Goal: Transaction & Acquisition: Obtain resource

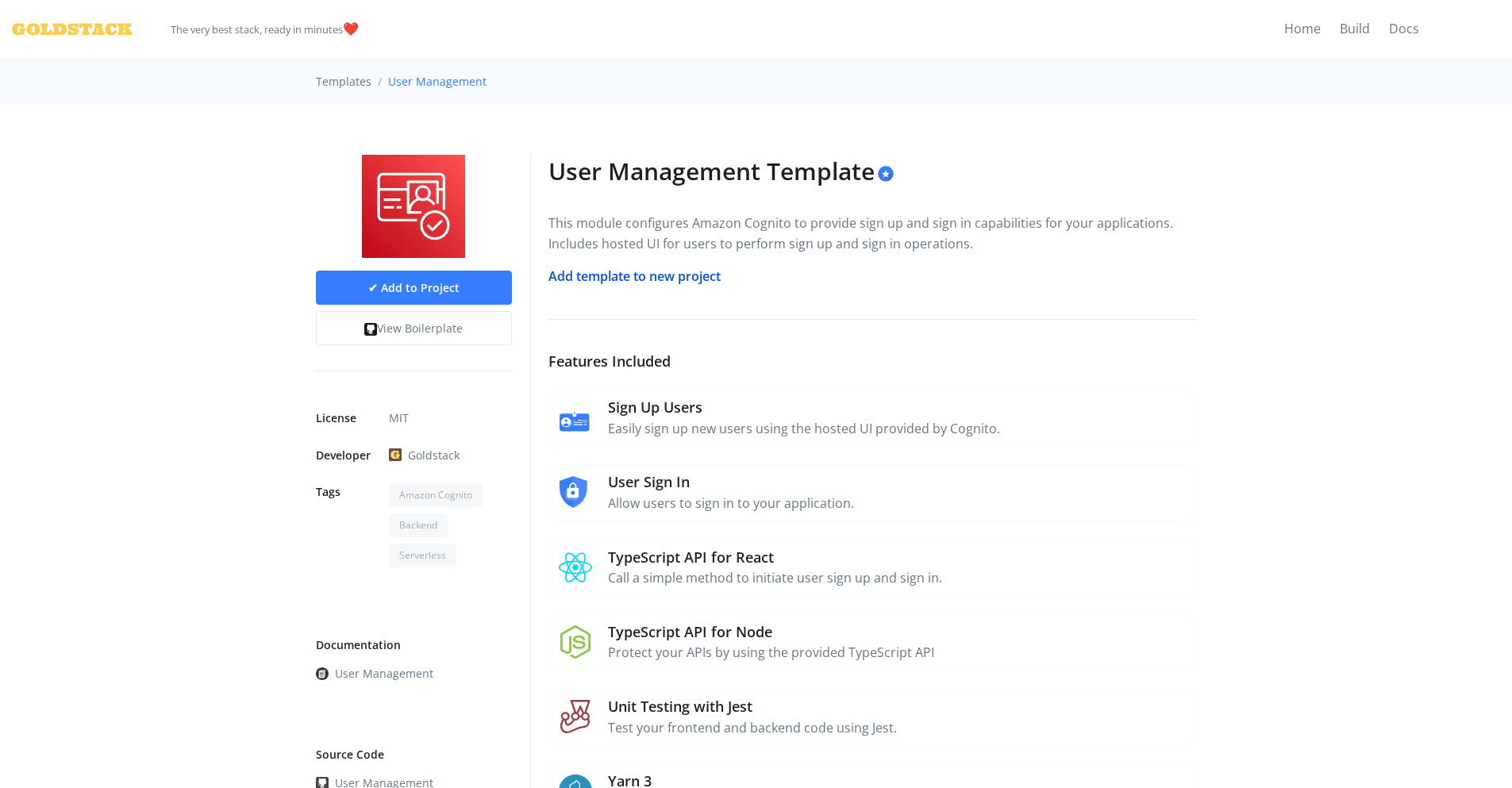
click at [684, 275] on link "Add template to new project" at bounding box center [634, 277] width 172 height 18
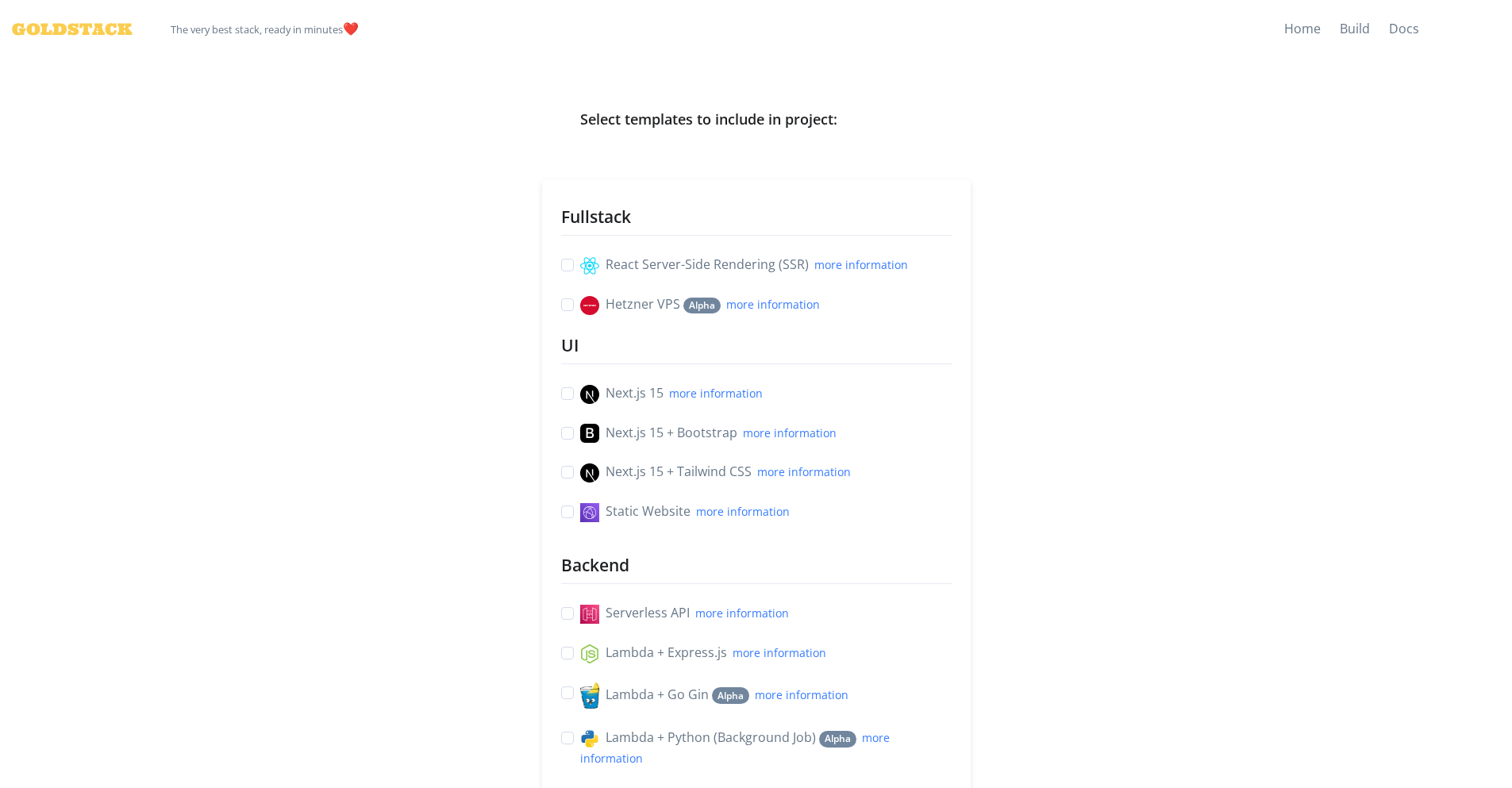
click at [631, 269] on label "React Server-Side Rendering (SSR) more information" at bounding box center [744, 265] width 328 height 21
click at [574, 269] on input "React Server-Side Rendering (SSR) more information" at bounding box center [568, 263] width 13 height 17
checkbox input "true"
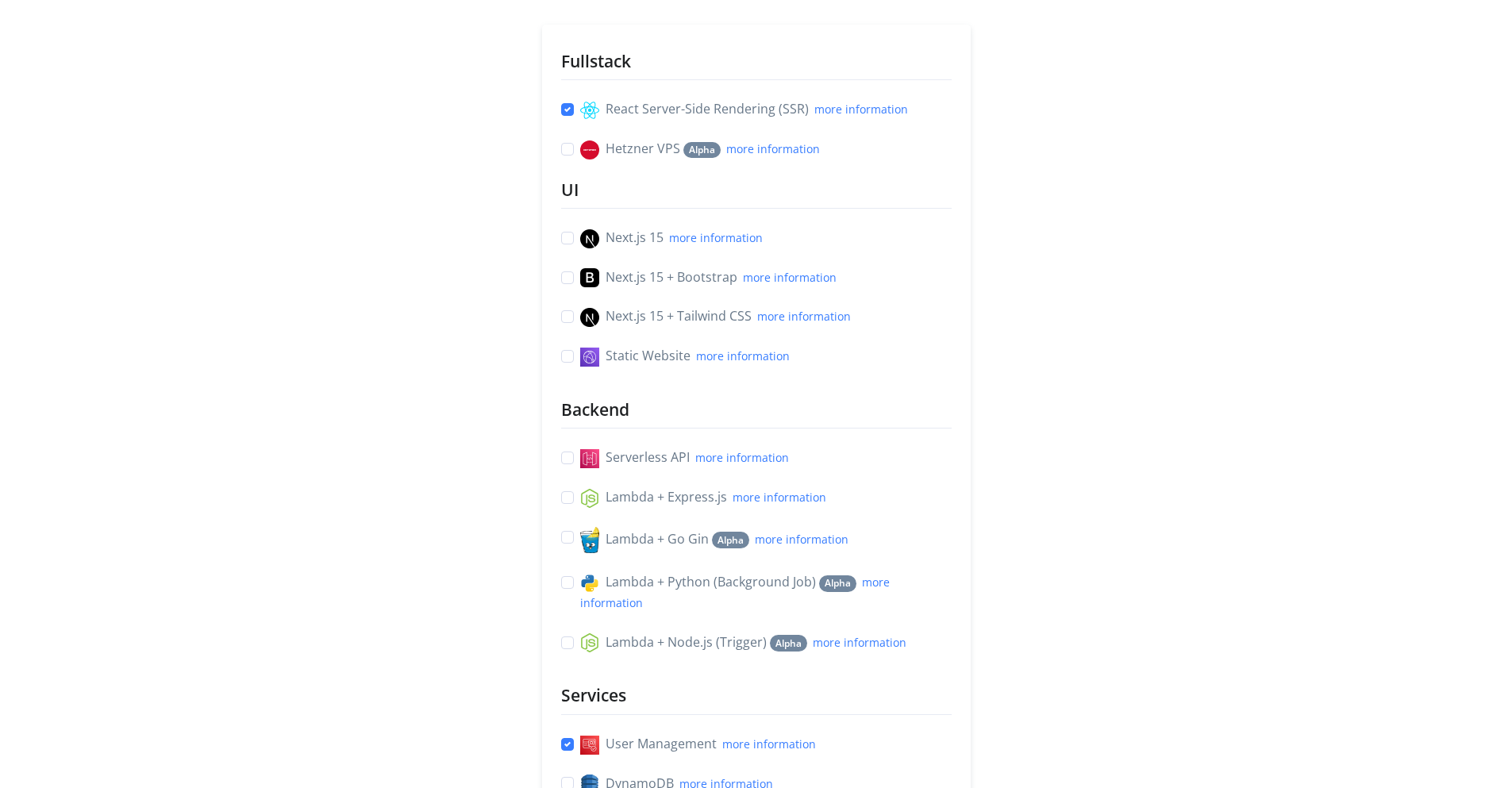
scroll to position [191, 0]
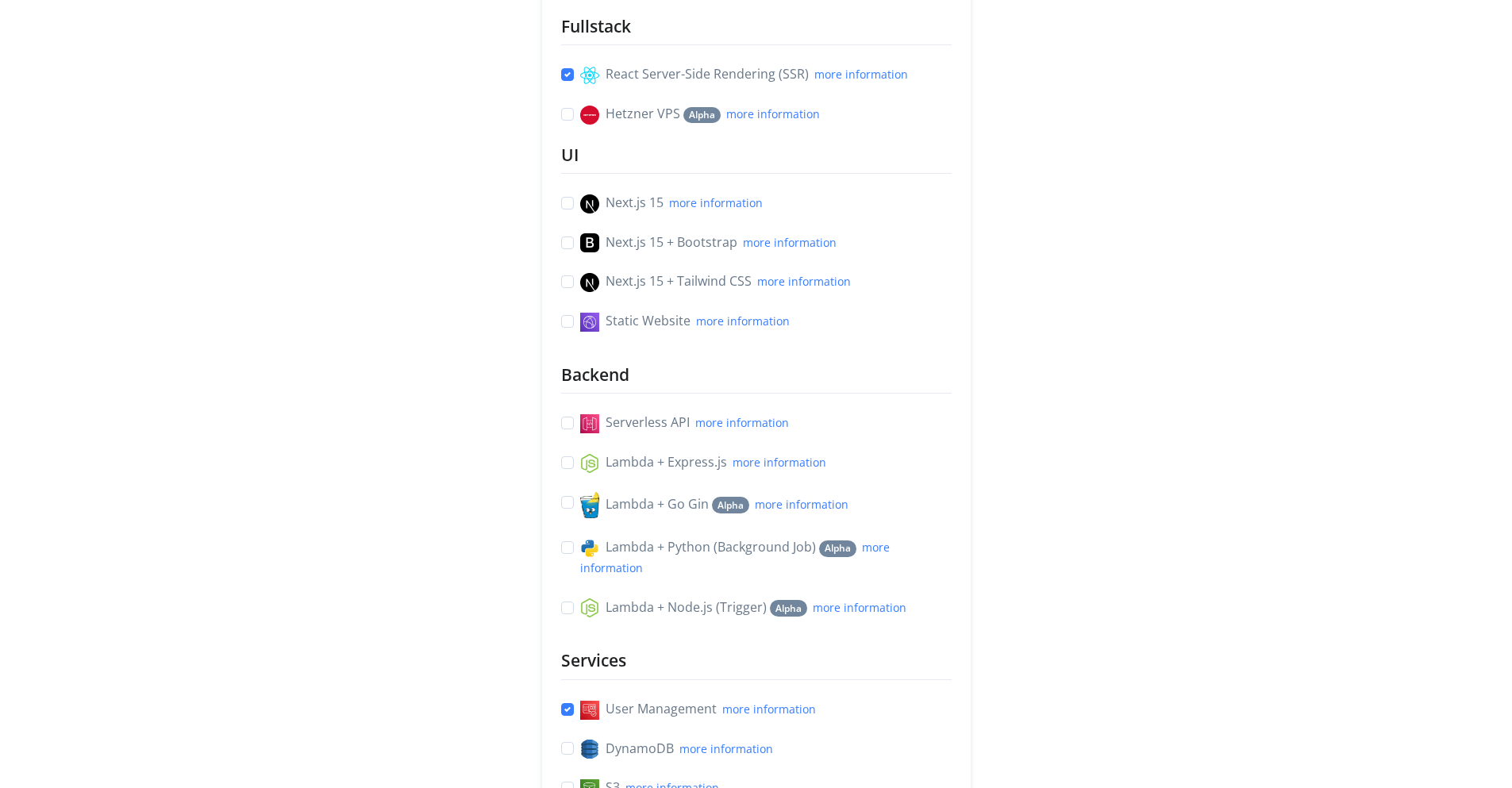
click at [632, 314] on label "Static Website more information" at bounding box center [685, 322] width 210 height 21
click at [574, 314] on input "Static Website more information" at bounding box center [568, 319] width 13 height 17
click at [632, 314] on label "Static Website more information" at bounding box center [685, 322] width 210 height 21
click at [574, 314] on input "Static Website more information" at bounding box center [568, 319] width 13 height 17
checkbox input "false"
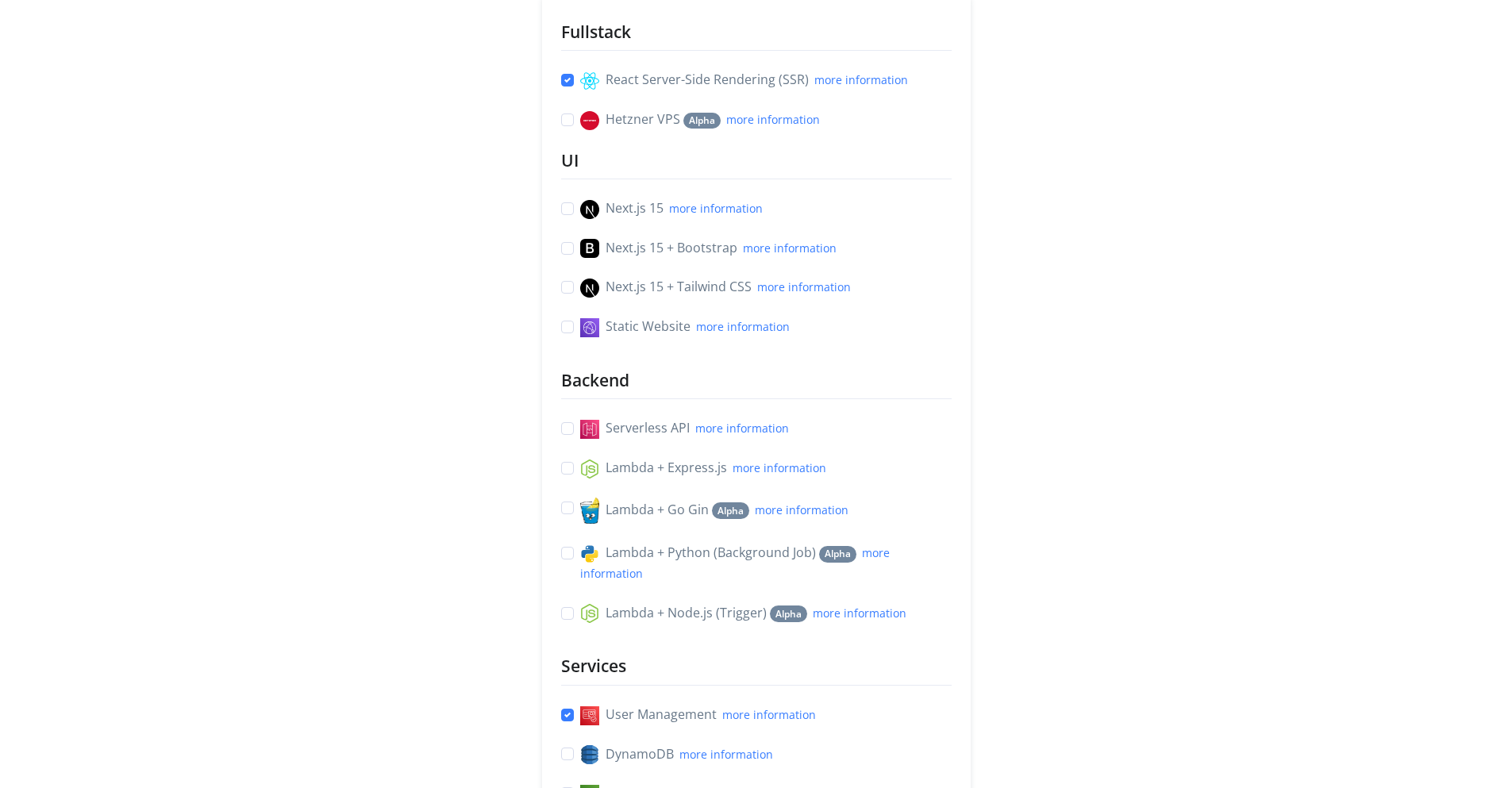
scroll to position [476, 0]
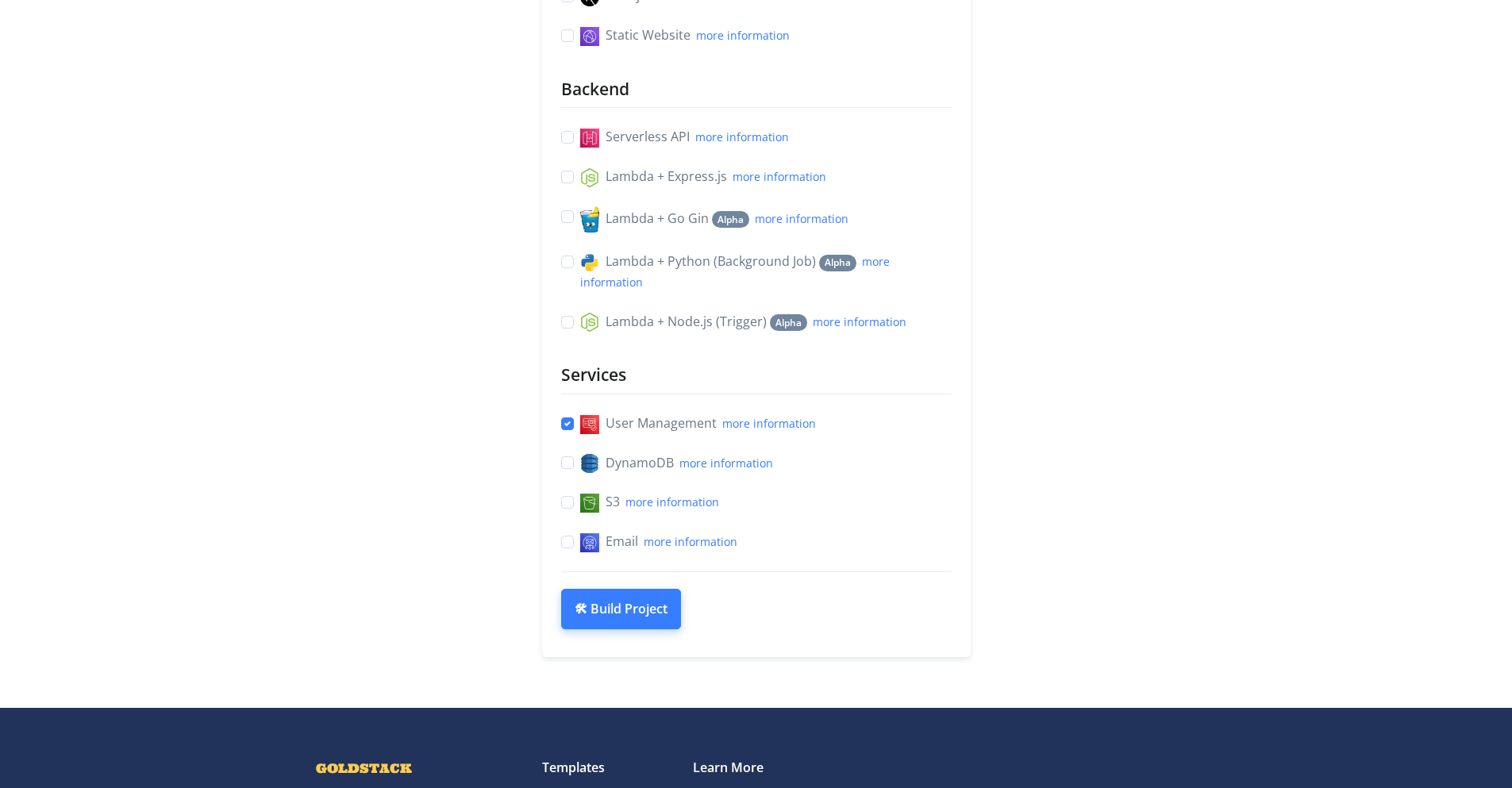
click at [592, 622] on button "🛠 Build Project" at bounding box center [621, 609] width 120 height 41
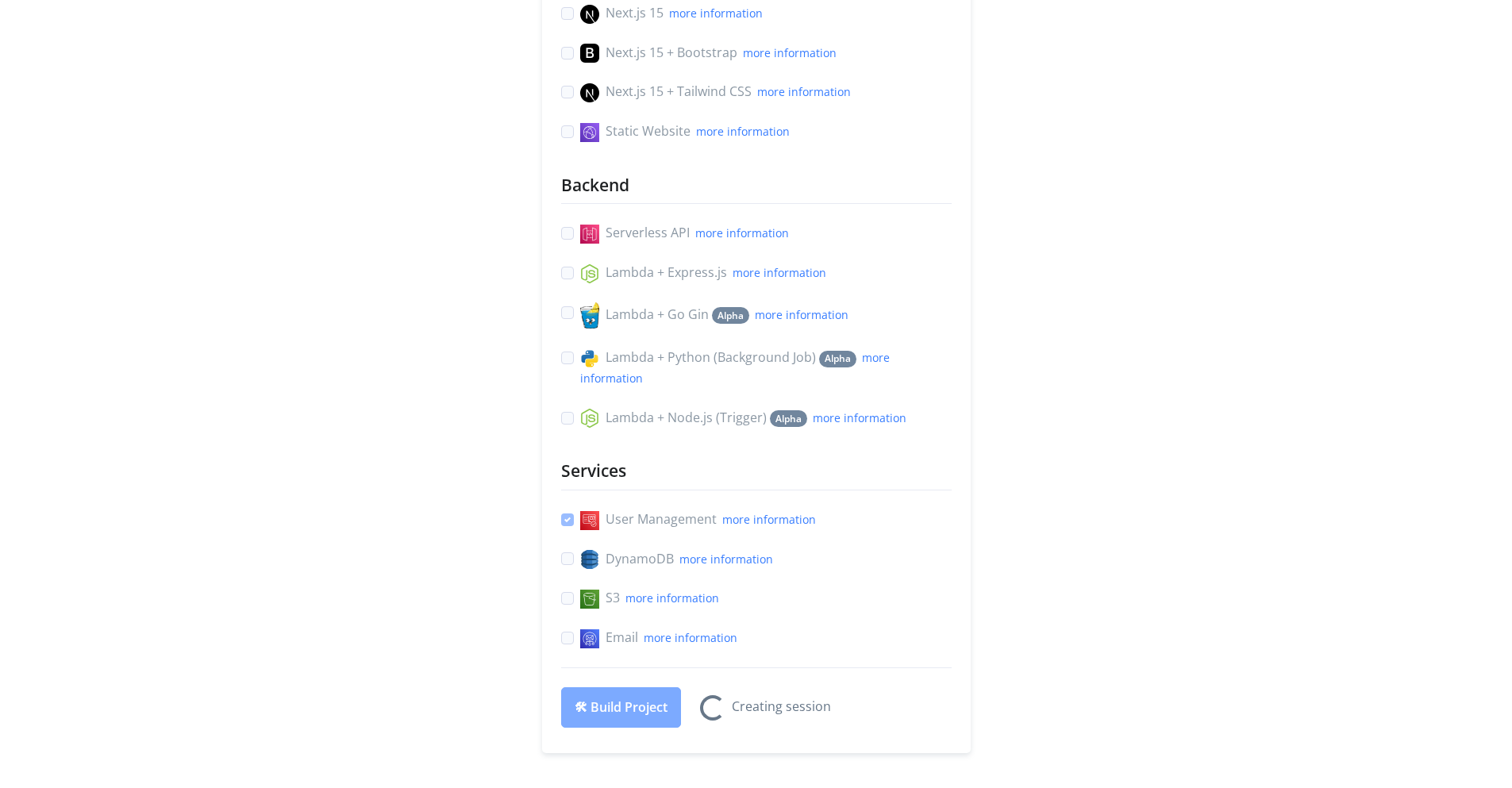
scroll to position [381, 0]
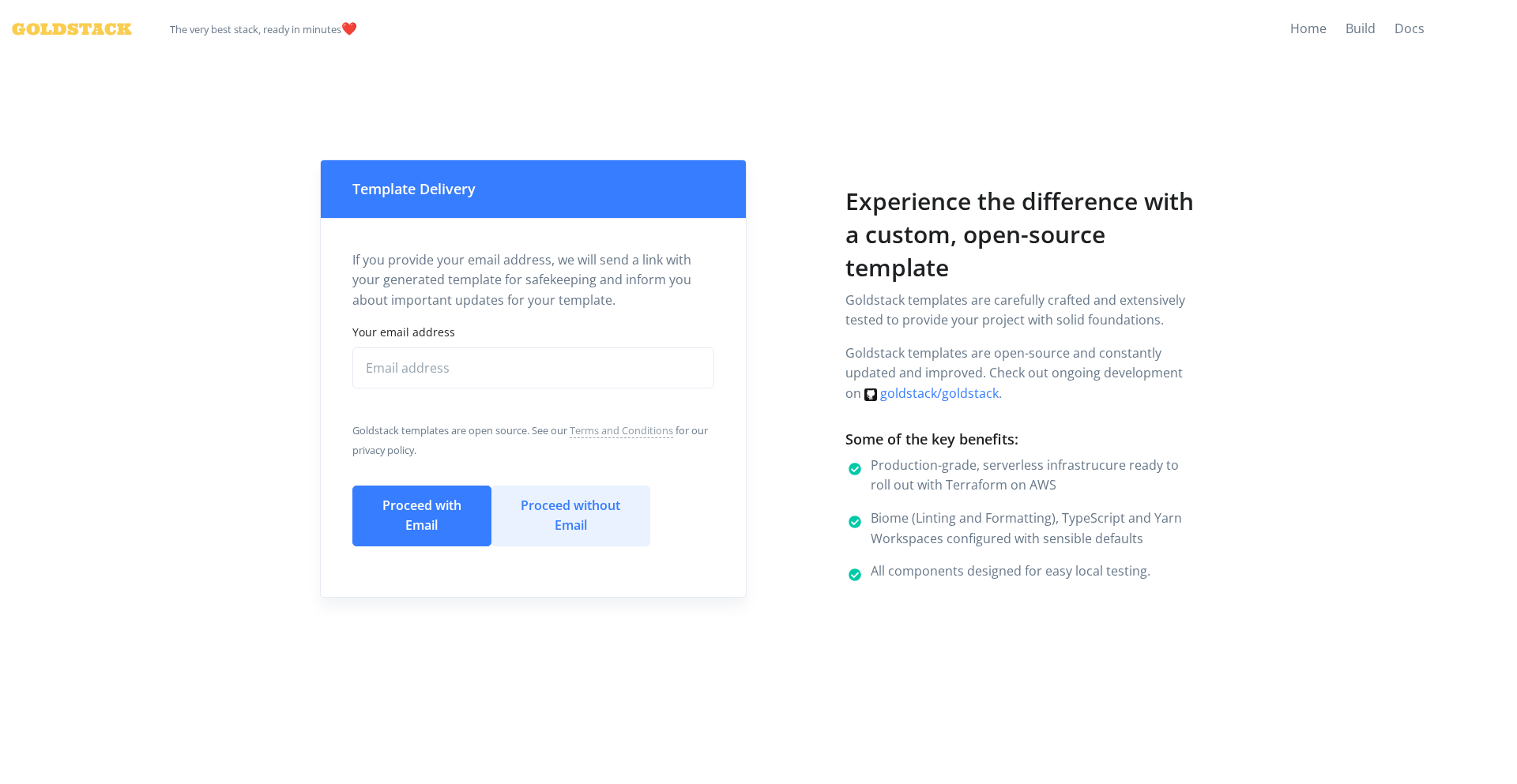
click at [568, 503] on button "Proceed without Email" at bounding box center [570, 516] width 158 height 61
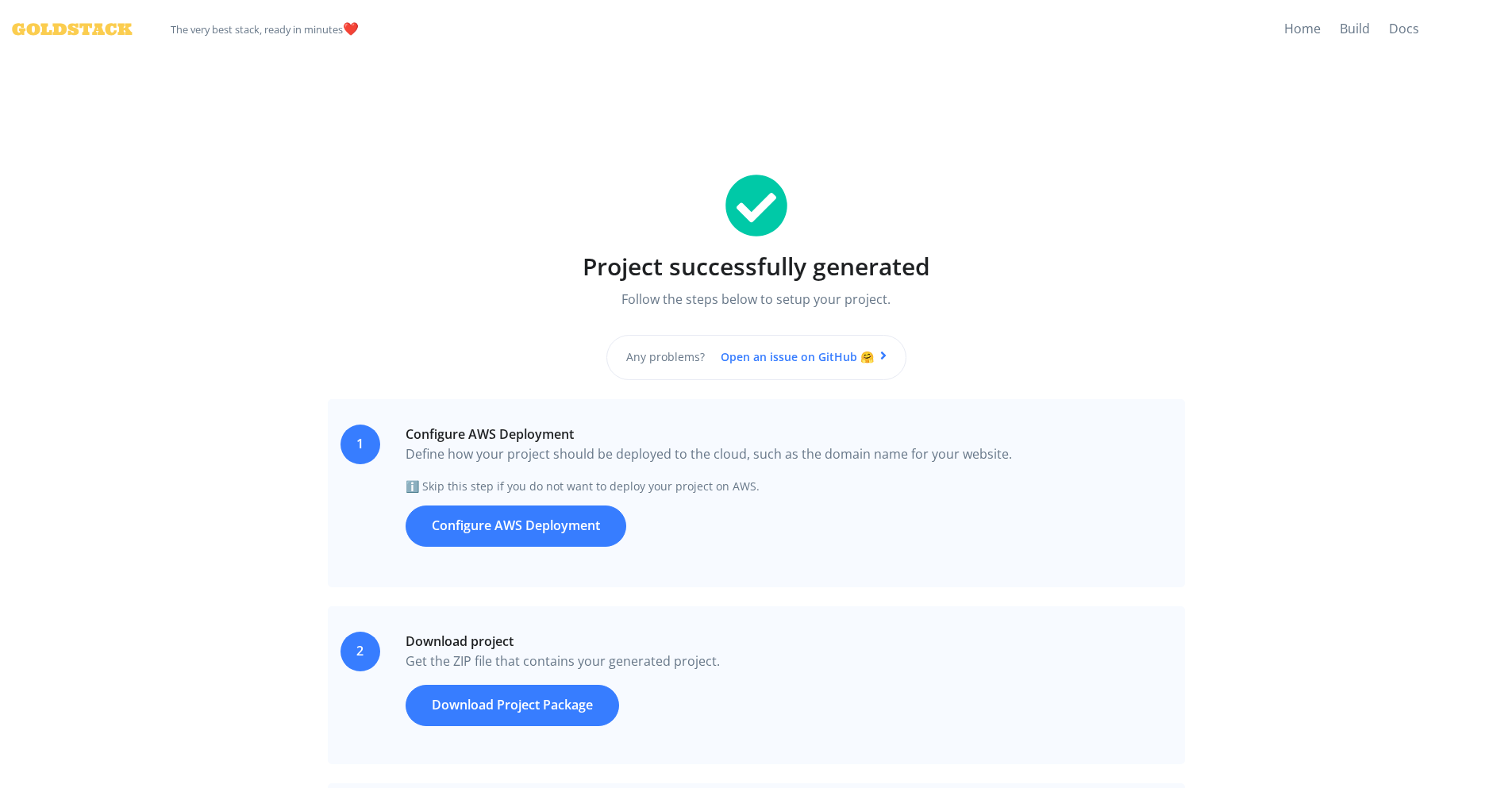
click at [504, 535] on link "Configure AWS Deployment" at bounding box center [516, 526] width 220 height 41
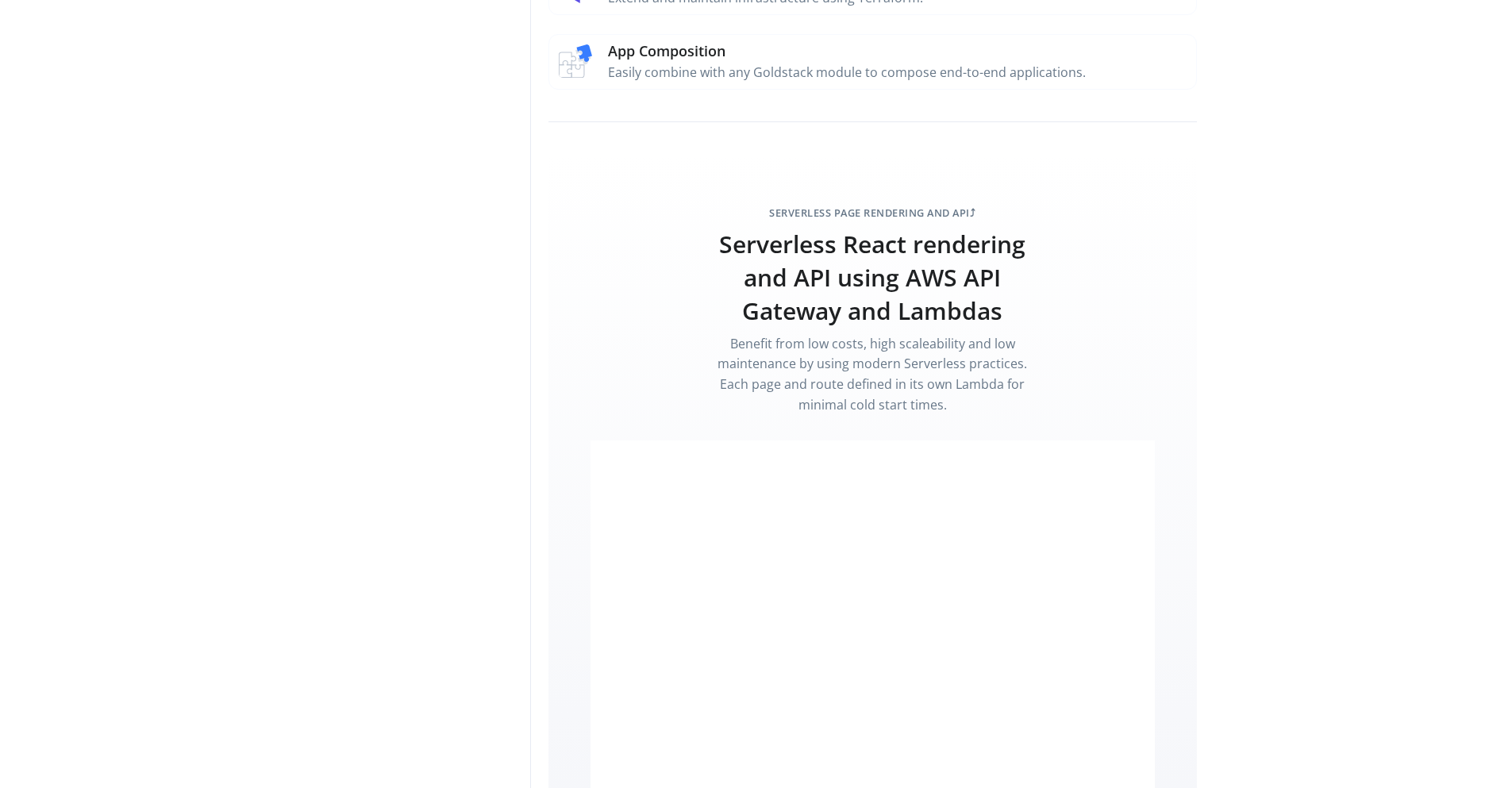
scroll to position [1238, 0]
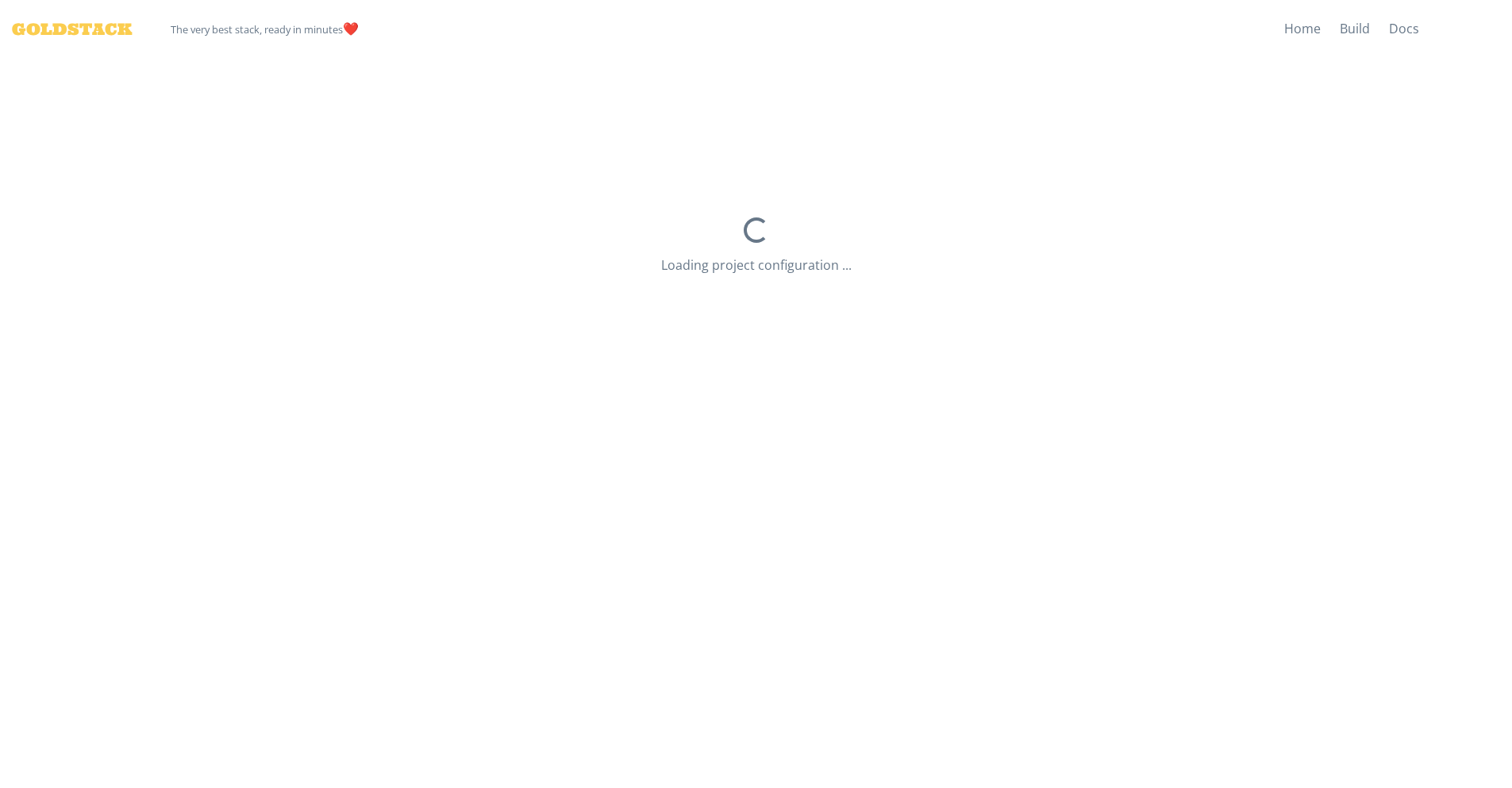
select select "dev"
select select "us-east-2"
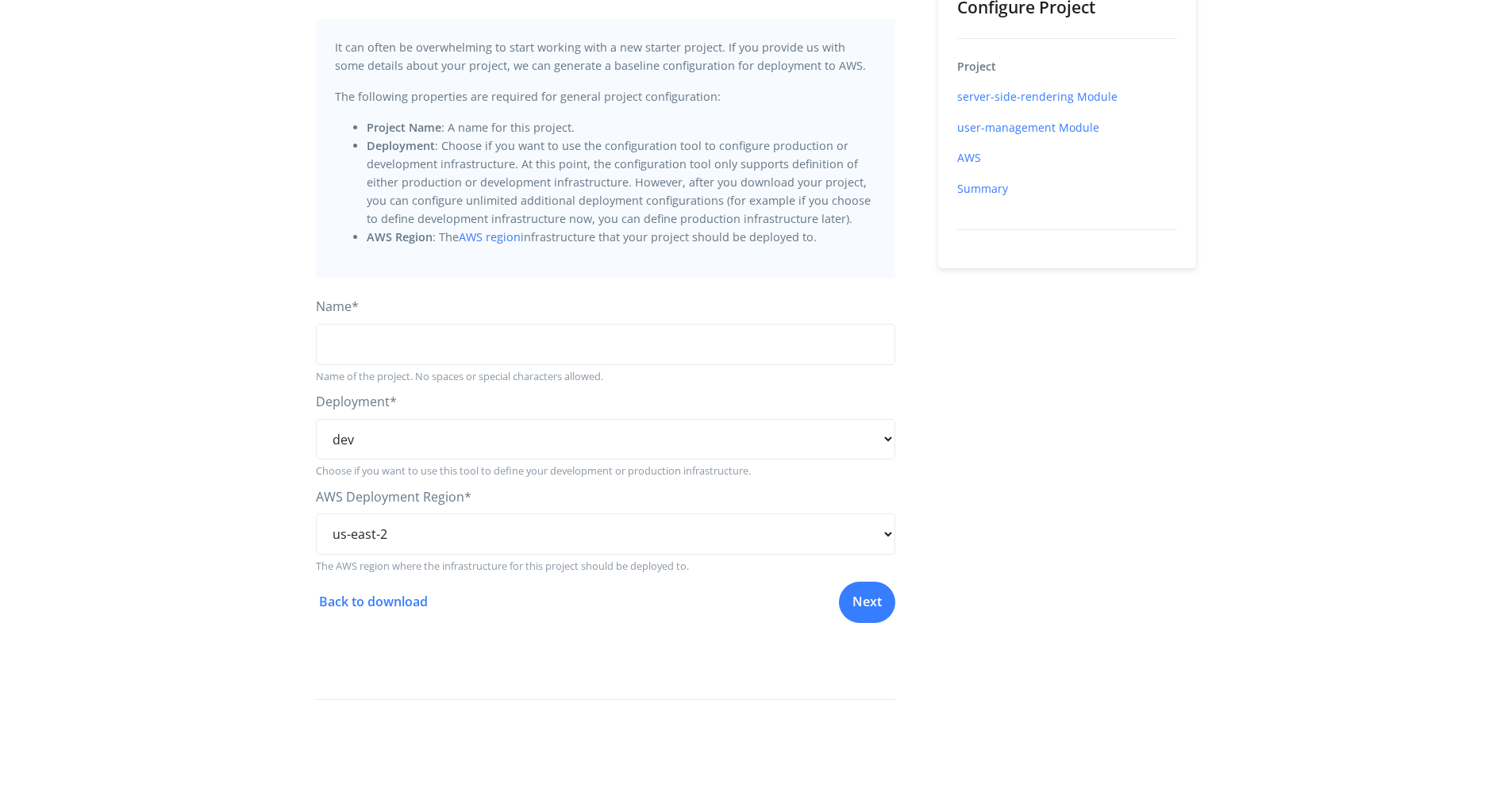
scroll to position [133, 0]
drag, startPoint x: 0, startPoint y: 0, endPoint x: 192, endPoint y: 455, distance: 493.9
click at [192, 455] on main "Project It can often be overwhelming to start working with a new starter projec…" at bounding box center [756, 356] width 1512 height 863
click at [374, 593] on link "Back to download" at bounding box center [371, 602] width 112 height 21
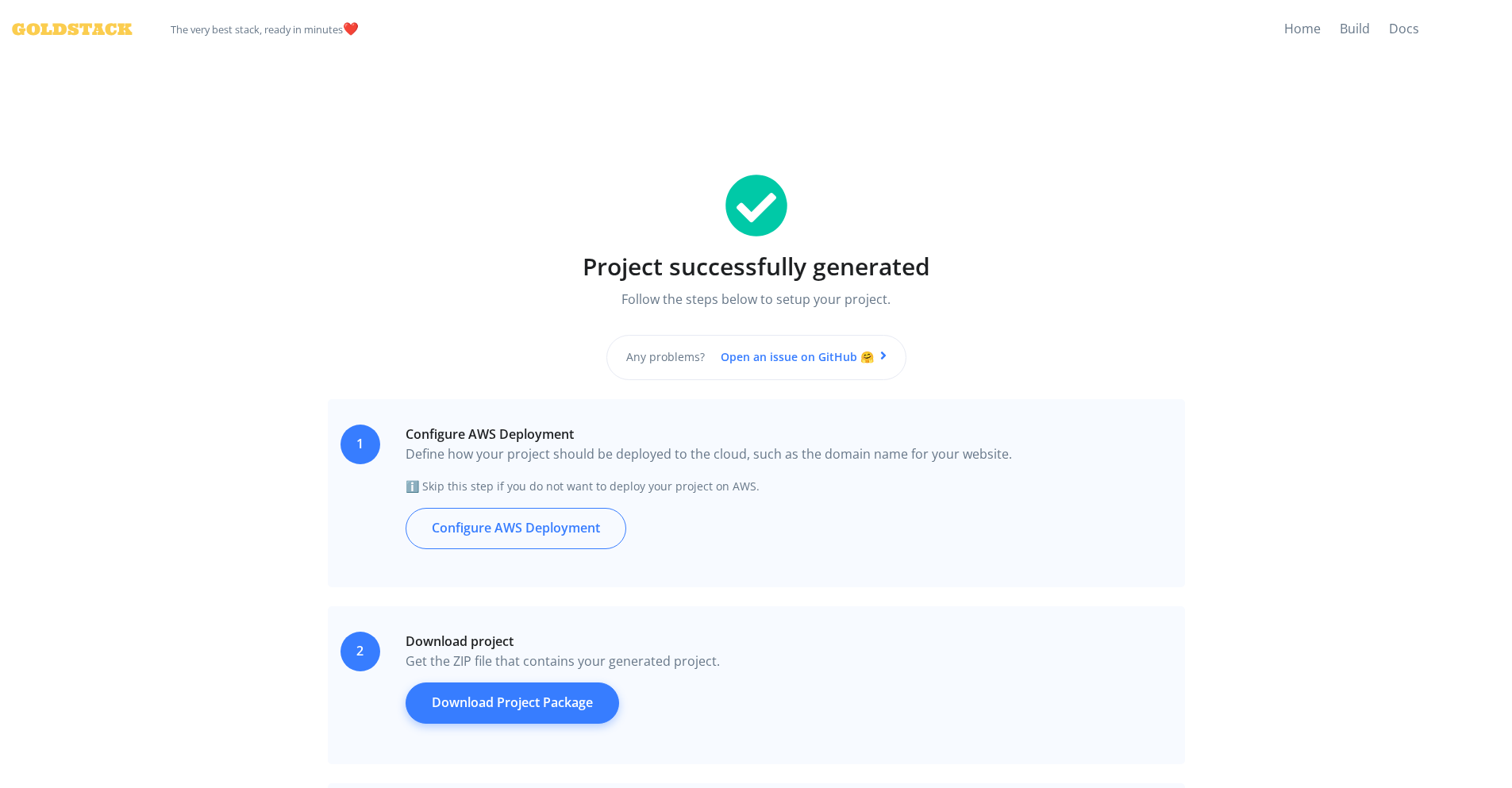
click at [490, 696] on link "Download Project Package" at bounding box center [513, 703] width 214 height 41
click at [629, 461] on p "Define how your project should be deployed to the cloud, such as the domain nam…" at bounding box center [789, 455] width 767 height 21
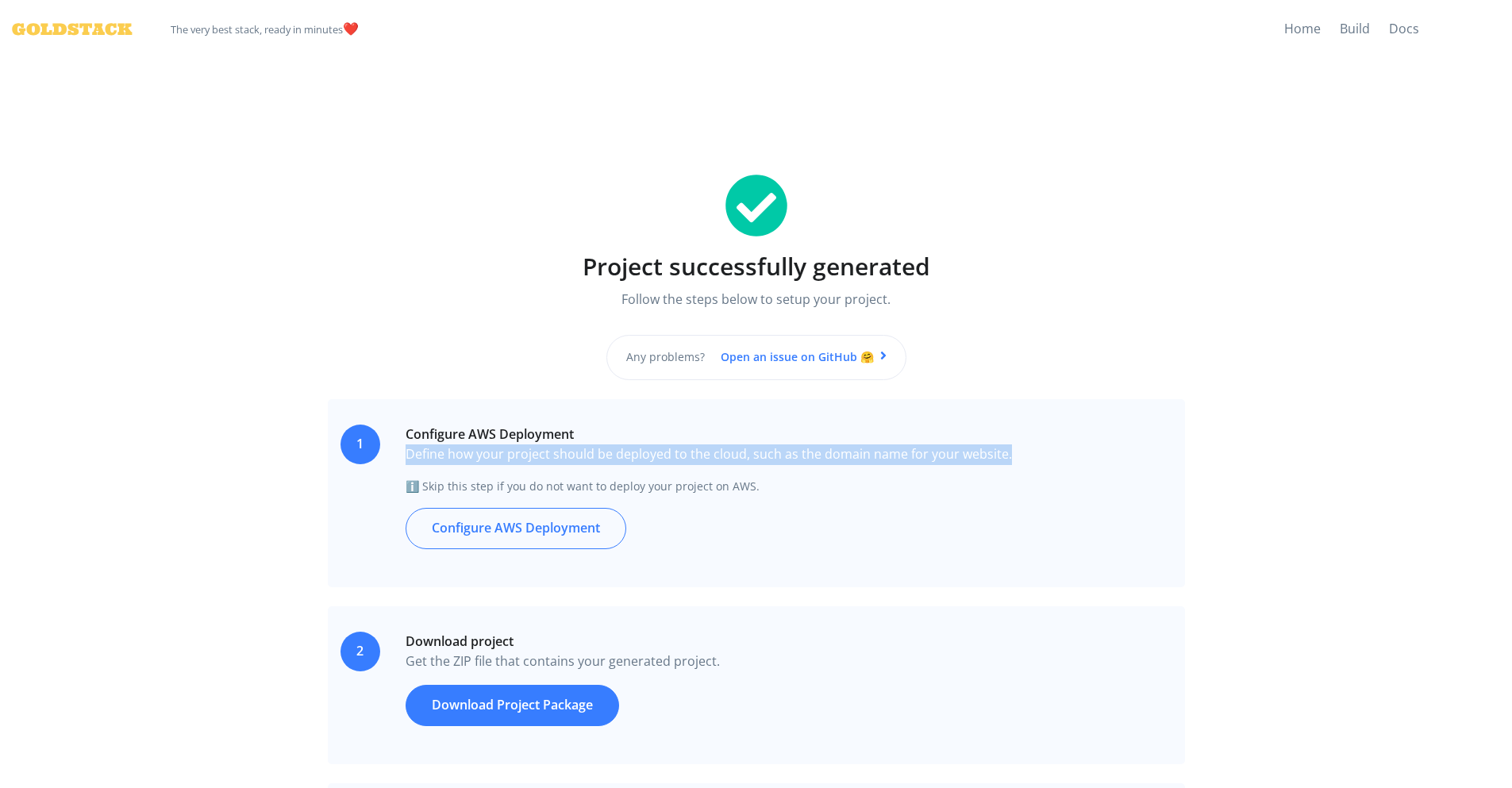
click at [629, 461] on p "Define how your project should be deployed to the cloud, such as the domain nam…" at bounding box center [789, 455] width 767 height 21
click at [618, 464] on div at bounding box center [618, 464] width 0 height 0
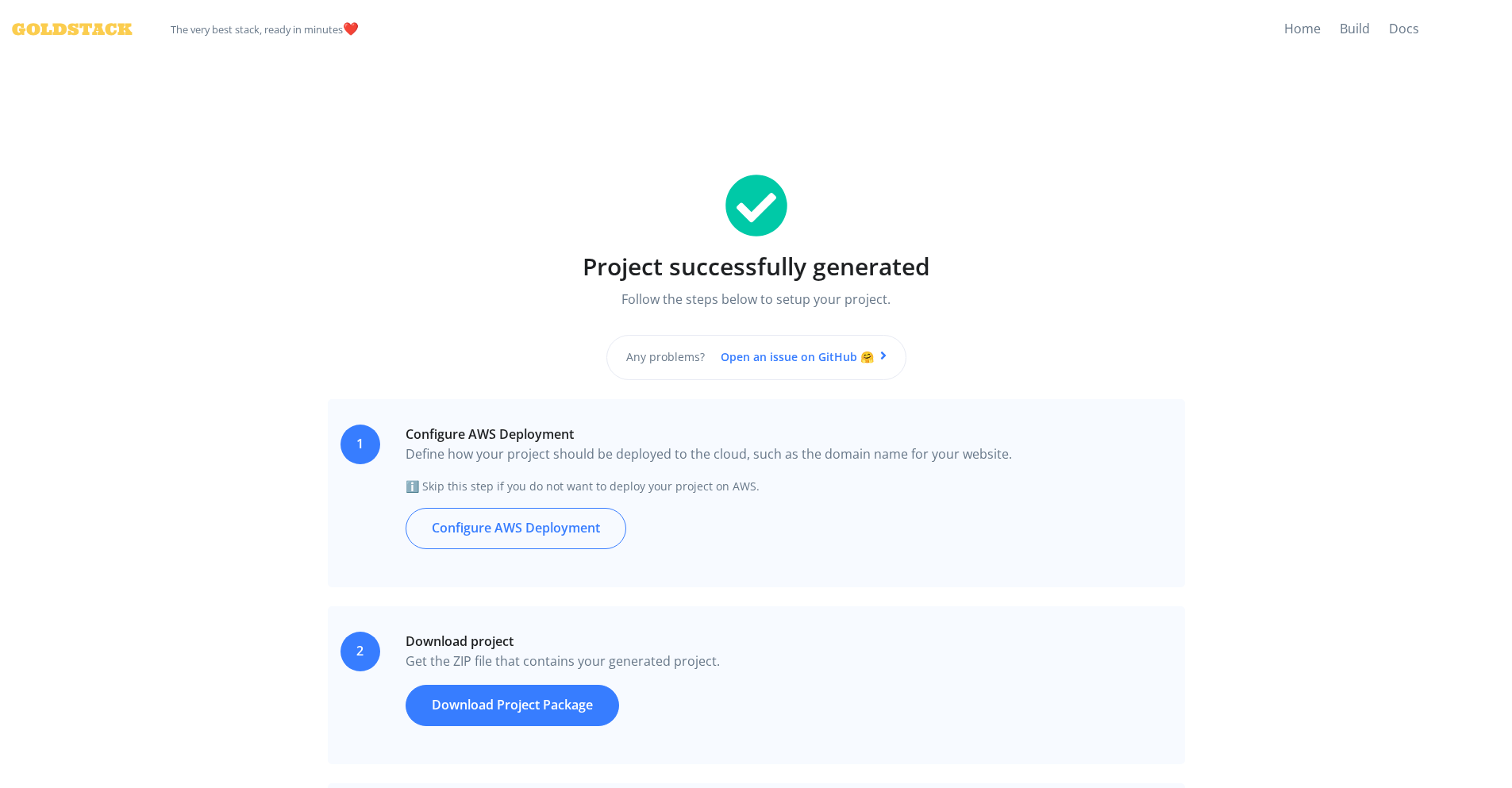
click at [632, 478] on span "ℹ️ Skip this step if you do not want to deploy your project on AWS." at bounding box center [583, 486] width 354 height 15
click at [621, 457] on div at bounding box center [621, 457] width 0 height 0
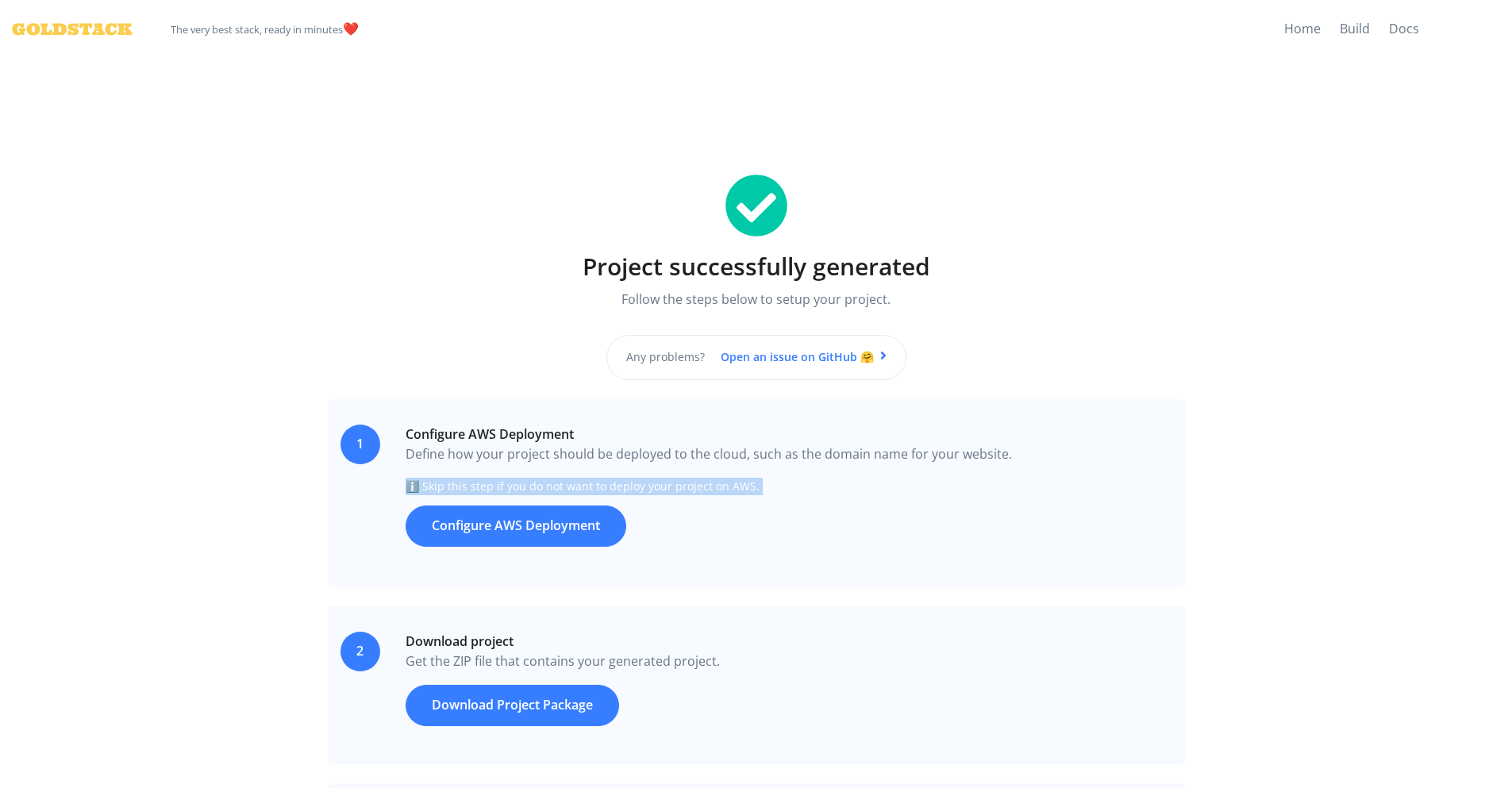
click at [440, 542] on link "Configure AWS Deployment" at bounding box center [516, 526] width 220 height 41
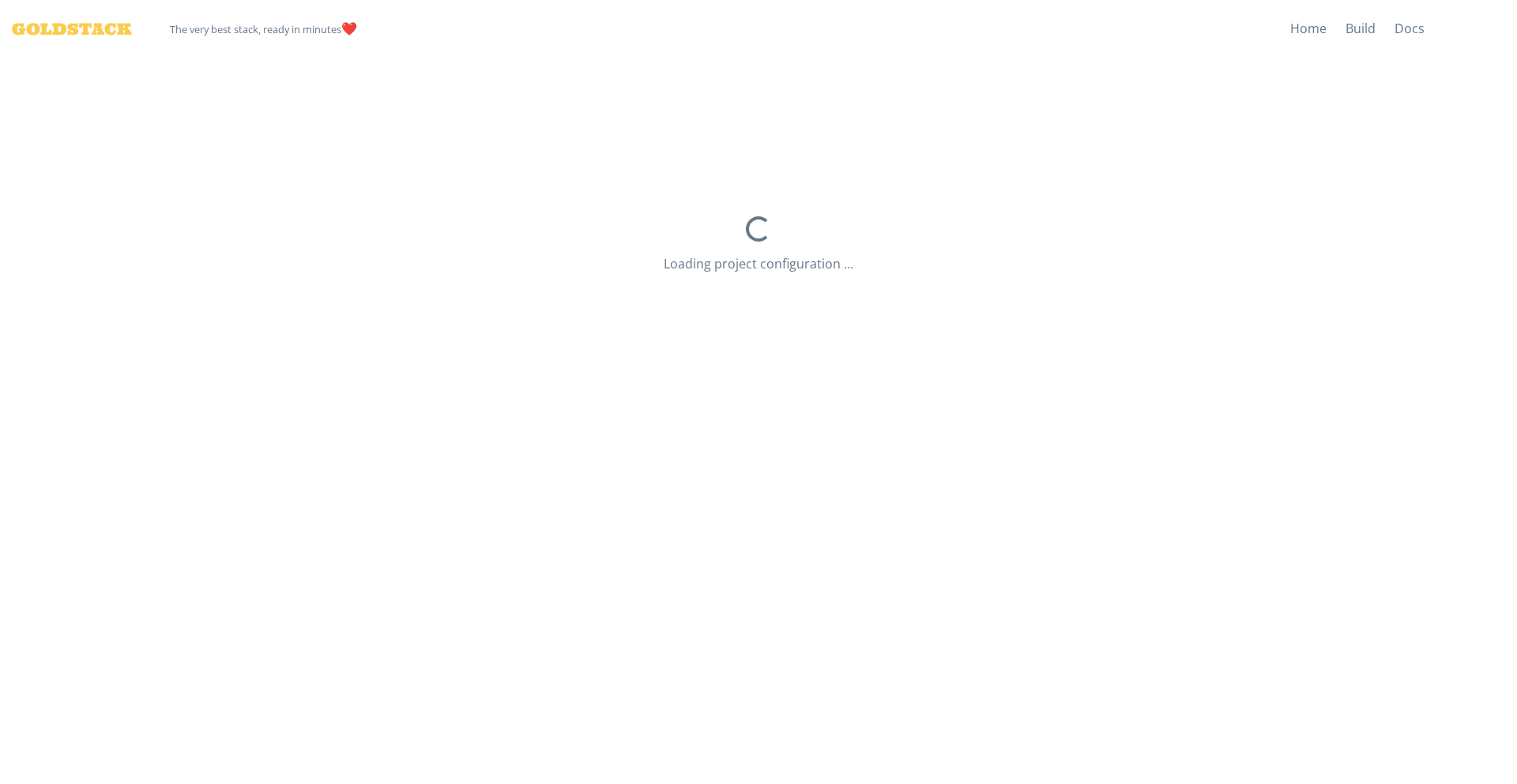
select select "dev"
select select "us-east-2"
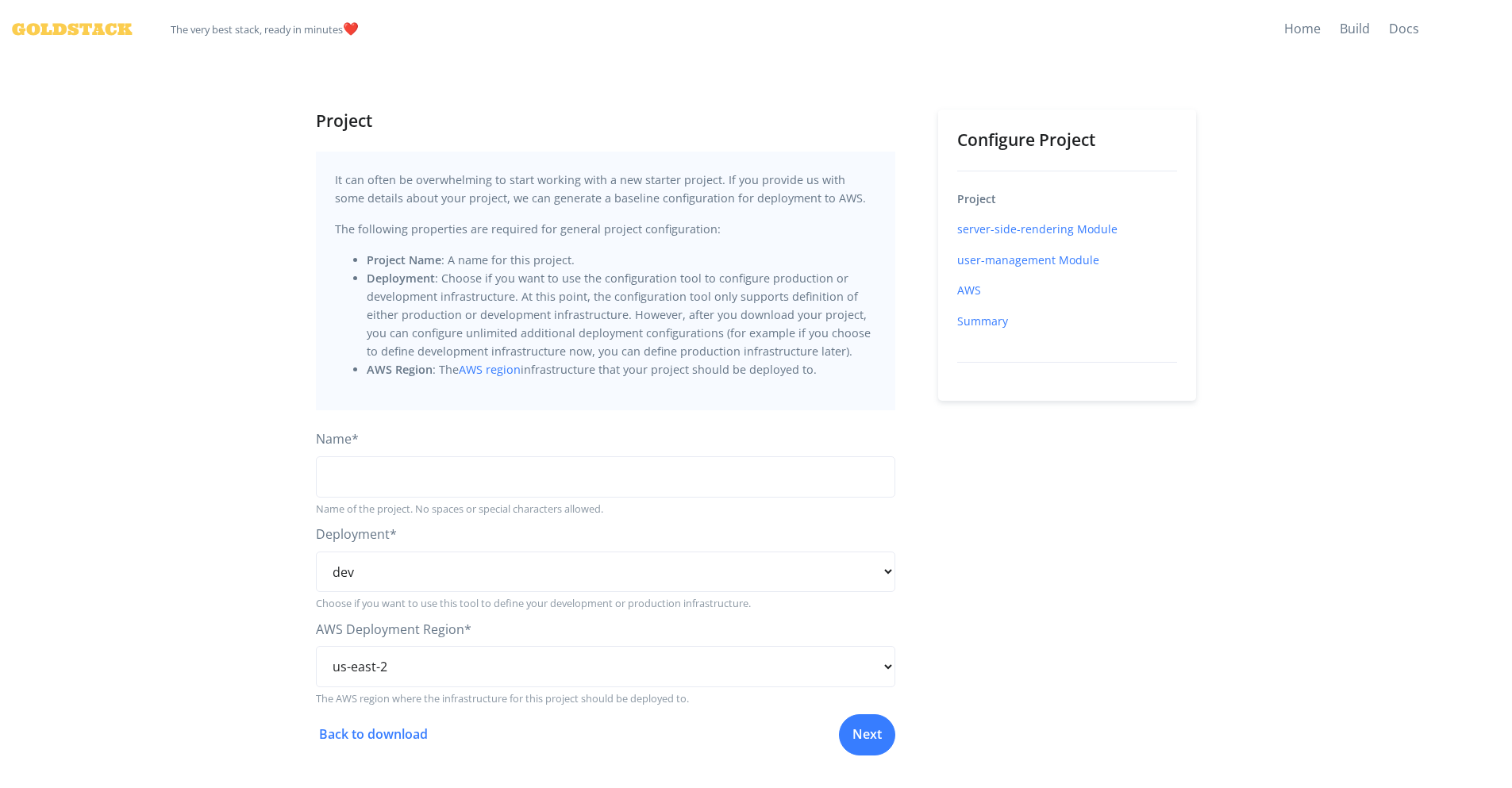
click at [1149, 330] on div "Summary" at bounding box center [1067, 322] width 220 height 18
